Goal: Task Accomplishment & Management: Use online tool/utility

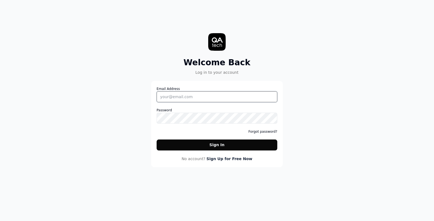
click at [209, 101] on input "Email Address" at bounding box center [217, 96] width 121 height 11
click at [291, 87] on div "Welcome Back Log in to your account Email Address Password Forgot password? Sig…" at bounding box center [217, 89] width 164 height 156
click at [223, 92] on input "Email Address" at bounding box center [217, 96] width 121 height 11
click at [0, 221] on nordpass-autofill-portal at bounding box center [0, 221] width 0 height 0
type input "[PERSON_NAME][EMAIL_ADDRESS][PERSON_NAME][DOMAIN_NAME]"
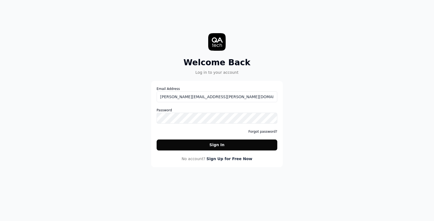
click at [214, 141] on button "Sign In" at bounding box center [217, 145] width 121 height 11
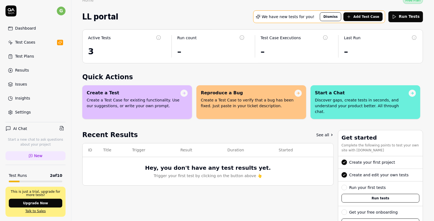
scroll to position [9, 0]
click at [35, 44] on div "Test Cases" at bounding box center [25, 42] width 20 height 6
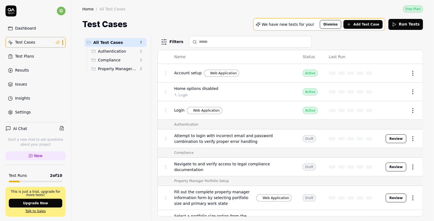
click at [185, 73] on span "Account setup" at bounding box center [187, 73] width 27 height 6
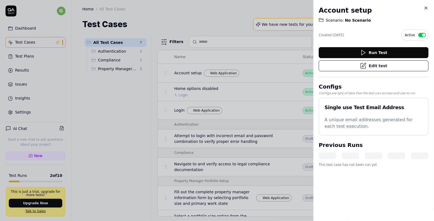
click at [377, 67] on button "Edit test" at bounding box center [374, 65] width 110 height 11
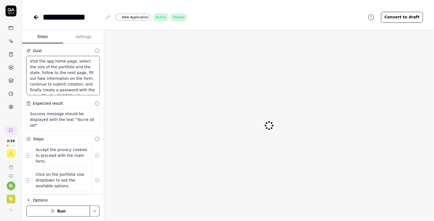
click at [55, 70] on textarea "Visit the app home page, select the size of the portfolio and the state, follow…" at bounding box center [62, 75] width 73 height 39
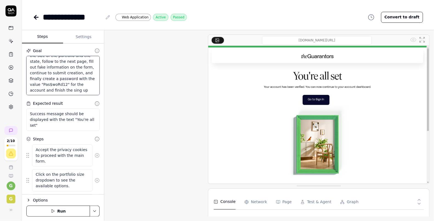
drag, startPoint x: 30, startPoint y: 60, endPoint x: 92, endPoint y: 92, distance: 69.6
click at [92, 92] on textarea "Visit the app home page, select the size of the portfolio and the state, follow…" at bounding box center [62, 75] width 73 height 39
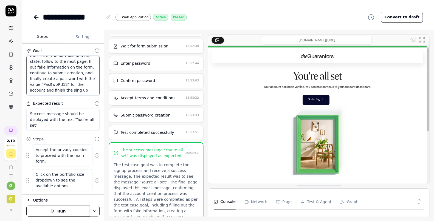
click at [81, 89] on textarea "Visit the app home page, select the size of the portfolio and the state, follow…" at bounding box center [62, 75] width 73 height 39
drag, startPoint x: 52, startPoint y: 59, endPoint x: 66, endPoint y: 61, distance: 13.6
click at [66, 61] on textarea "Visit the app home page, select the size of the portfolio and the state, follow…" at bounding box center [62, 75] width 73 height 39
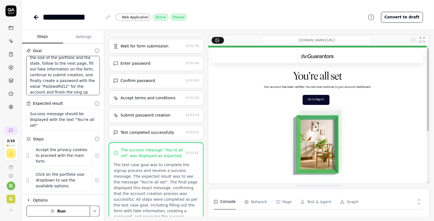
drag, startPoint x: 28, startPoint y: 63, endPoint x: 72, endPoint y: 64, distance: 43.9
click at [72, 64] on textarea "Visit the app home page, select the size of the portfolio and the state, follow…" at bounding box center [62, 75] width 73 height 39
drag, startPoint x: 78, startPoint y: 62, endPoint x: 68, endPoint y: 67, distance: 10.7
click at [68, 67] on textarea "Visit the app home page, select the size of the portfolio and the state, follow…" at bounding box center [62, 75] width 73 height 39
click at [59, 73] on textarea "Visit the app home page, select the size of the portfolio and the state, follow…" at bounding box center [62, 75] width 73 height 39
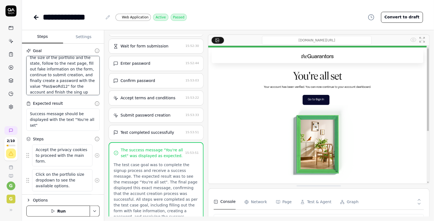
click at [50, 87] on textarea "Visit the app home page, select the size of the portfolio and the state, follow…" at bounding box center [62, 75] width 73 height 39
click at [56, 87] on textarea "Visit the app home page, select the size of the portfolio and the state, follow…" at bounding box center [62, 75] width 73 height 39
drag, startPoint x: 55, startPoint y: 86, endPoint x: 29, endPoint y: 86, distance: 26.0
click at [29, 86] on textarea "Visit the app home page, select the size of the portfolio and the state, follow…" at bounding box center [62, 75] width 73 height 39
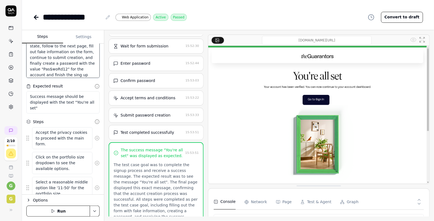
scroll to position [18, 0]
drag, startPoint x: 31, startPoint y: 94, endPoint x: 40, endPoint y: 106, distance: 14.8
click at [40, 106] on textarea "Success message should be displayed with the text "You're all set"" at bounding box center [62, 101] width 73 height 22
click at [60, 106] on textarea "Success message should be displayed with the text "You're all set"" at bounding box center [62, 101] width 73 height 22
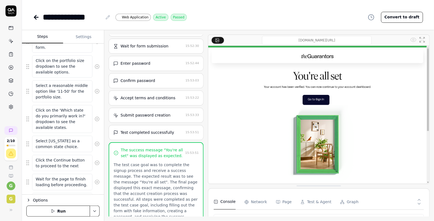
scroll to position [0, 0]
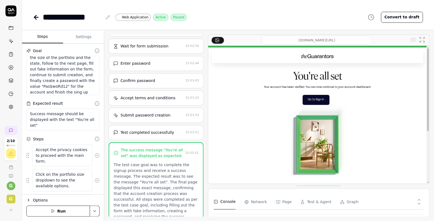
click at [52, 207] on button "Run" at bounding box center [58, 211] width 64 height 11
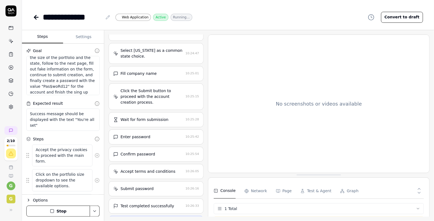
scroll to position [327, 0]
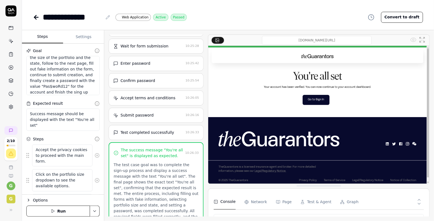
type textarea "*"
